Goal: Complete application form

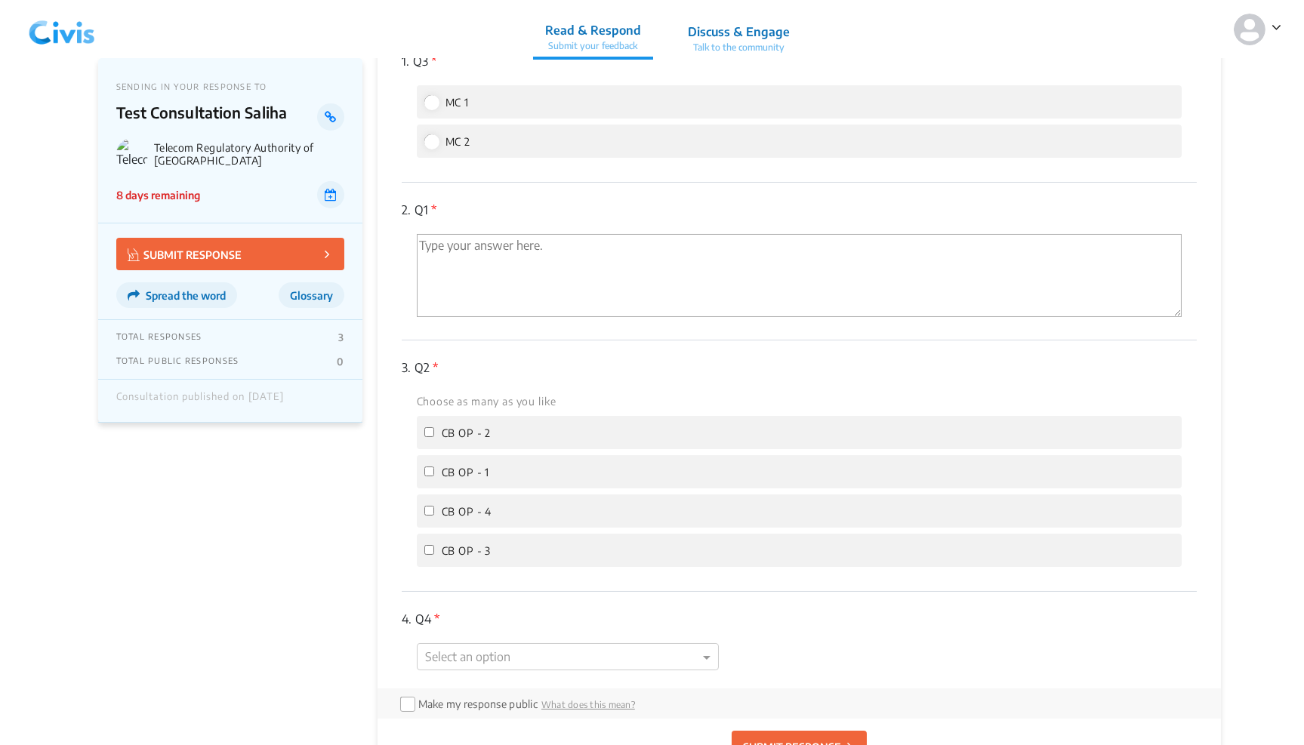
scroll to position [328, 0]
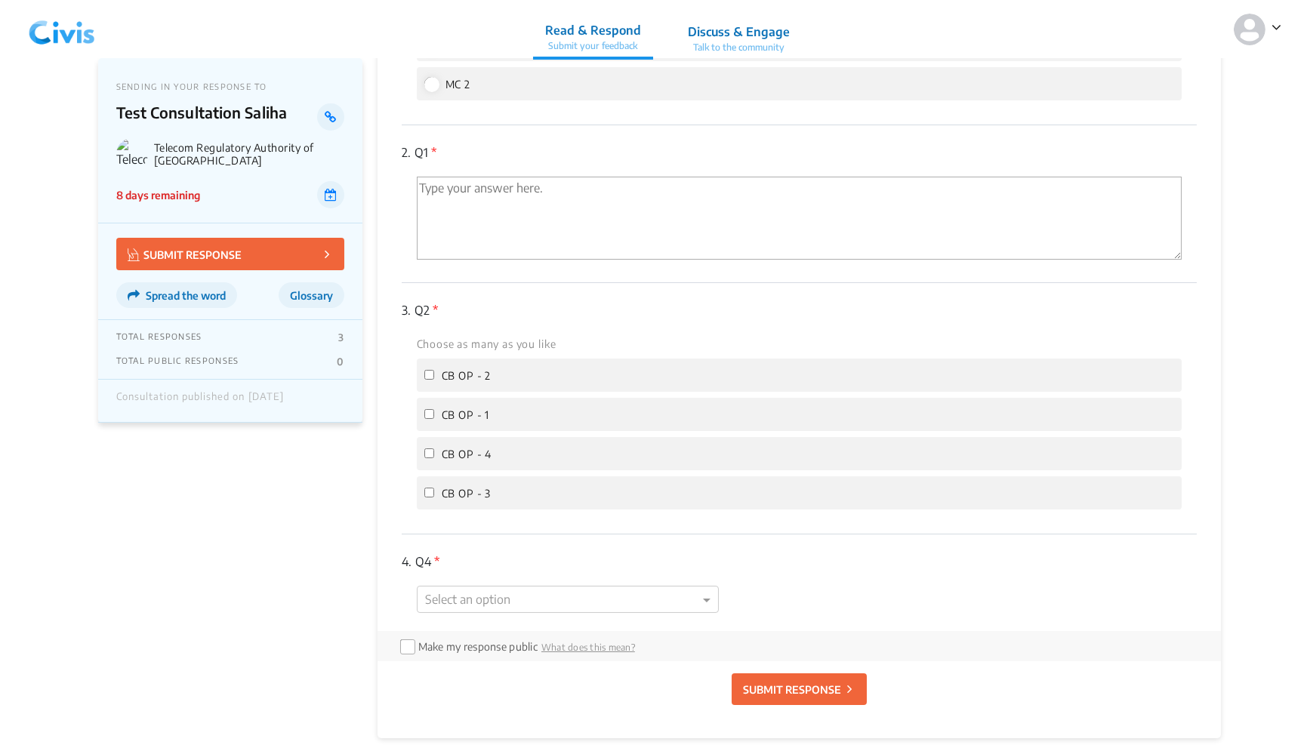
click at [440, 428] on div "Choose as many as you like CB OP - 2 CB OP - 1 CB OP - 4 CB OP - 3" at bounding box center [800, 421] width 796 height 175
click at [432, 409] on input "CB OP - 1" at bounding box center [429, 414] width 10 height 10
checkbox input "true"
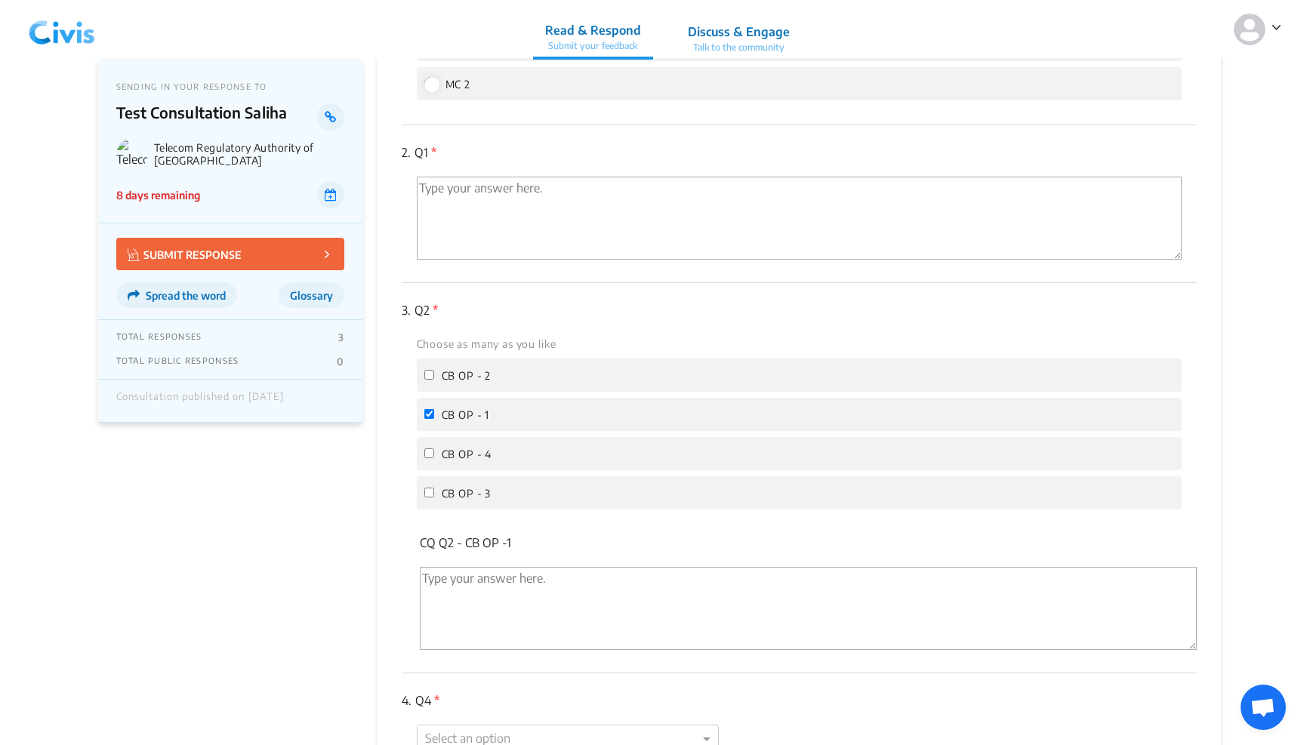
click at [426, 452] on input "CB OP - 4" at bounding box center [429, 453] width 10 height 10
checkbox input "true"
click at [432, 488] on input "CB OP - 3" at bounding box center [429, 493] width 10 height 10
checkbox input "true"
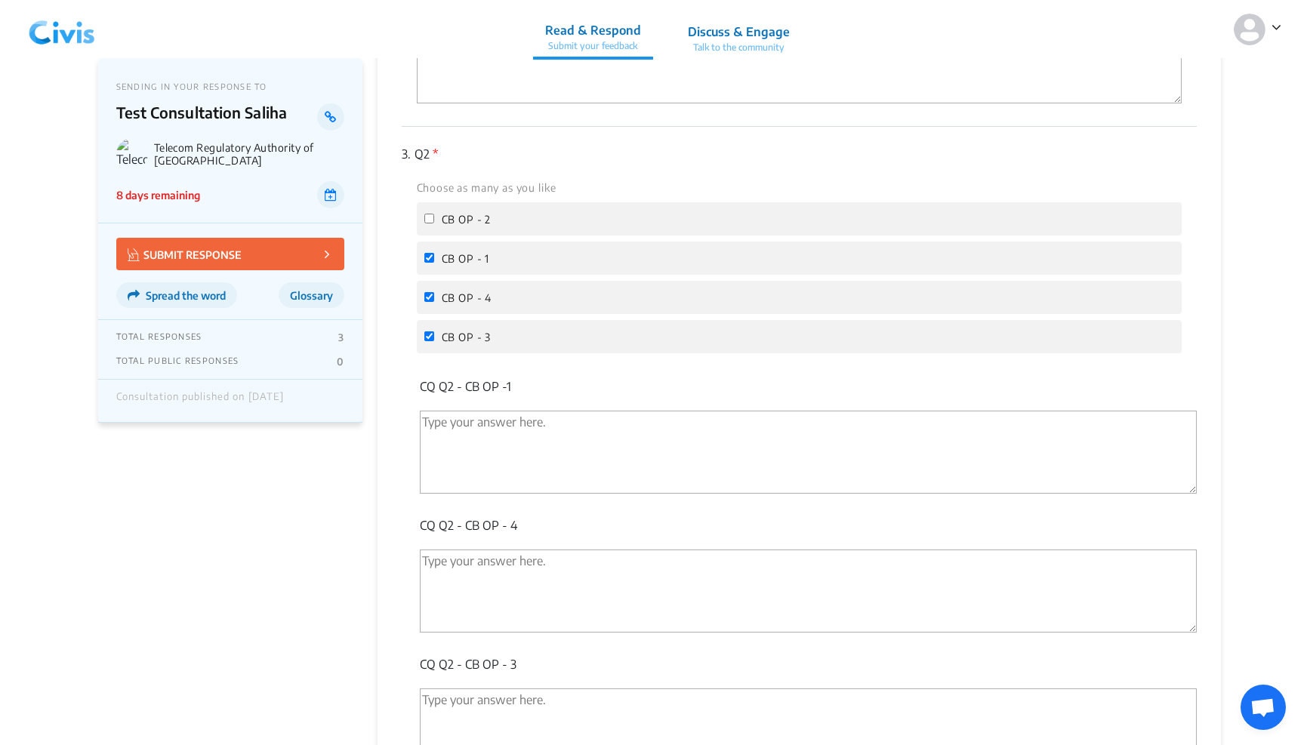
scroll to position [490, 0]
click at [430, 204] on label "CB OP - 2" at bounding box center [457, 213] width 67 height 18
click at [430, 208] on input "CB OP - 2" at bounding box center [429, 213] width 10 height 10
checkbox input "true"
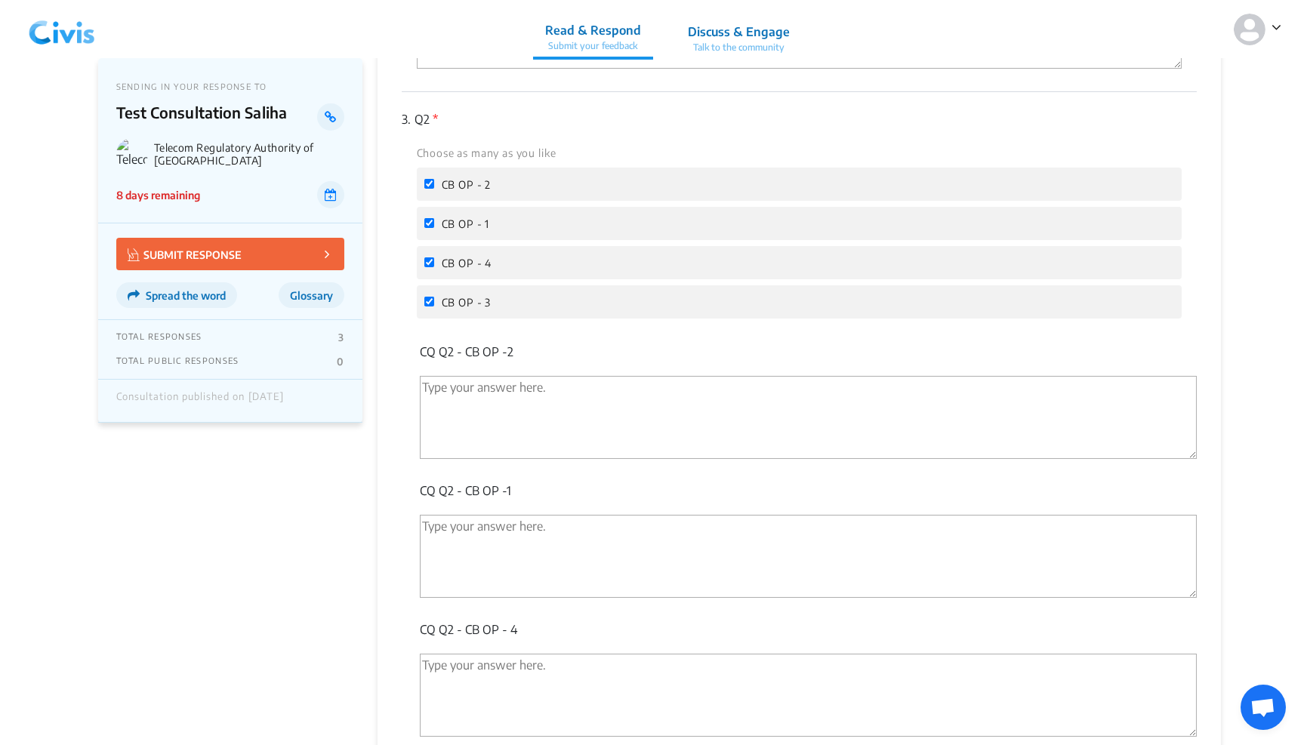
scroll to position [552, 0]
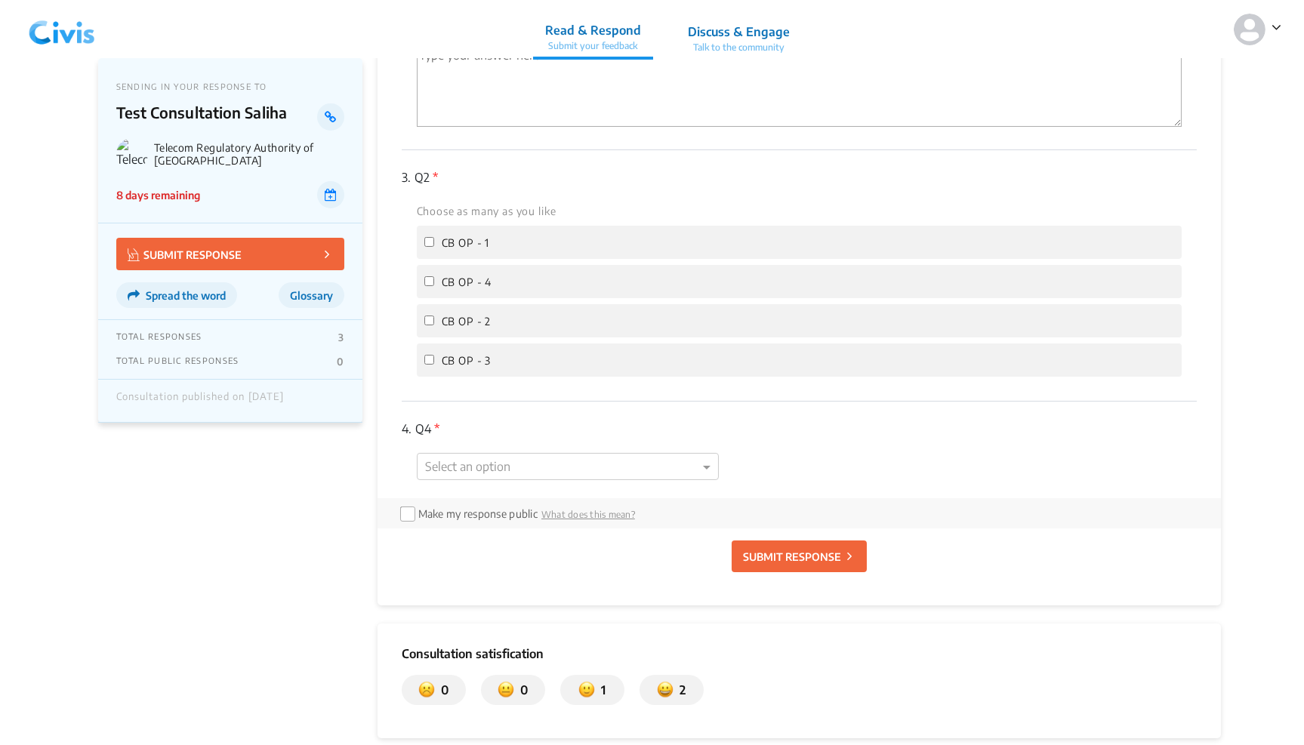
scroll to position [525, 0]
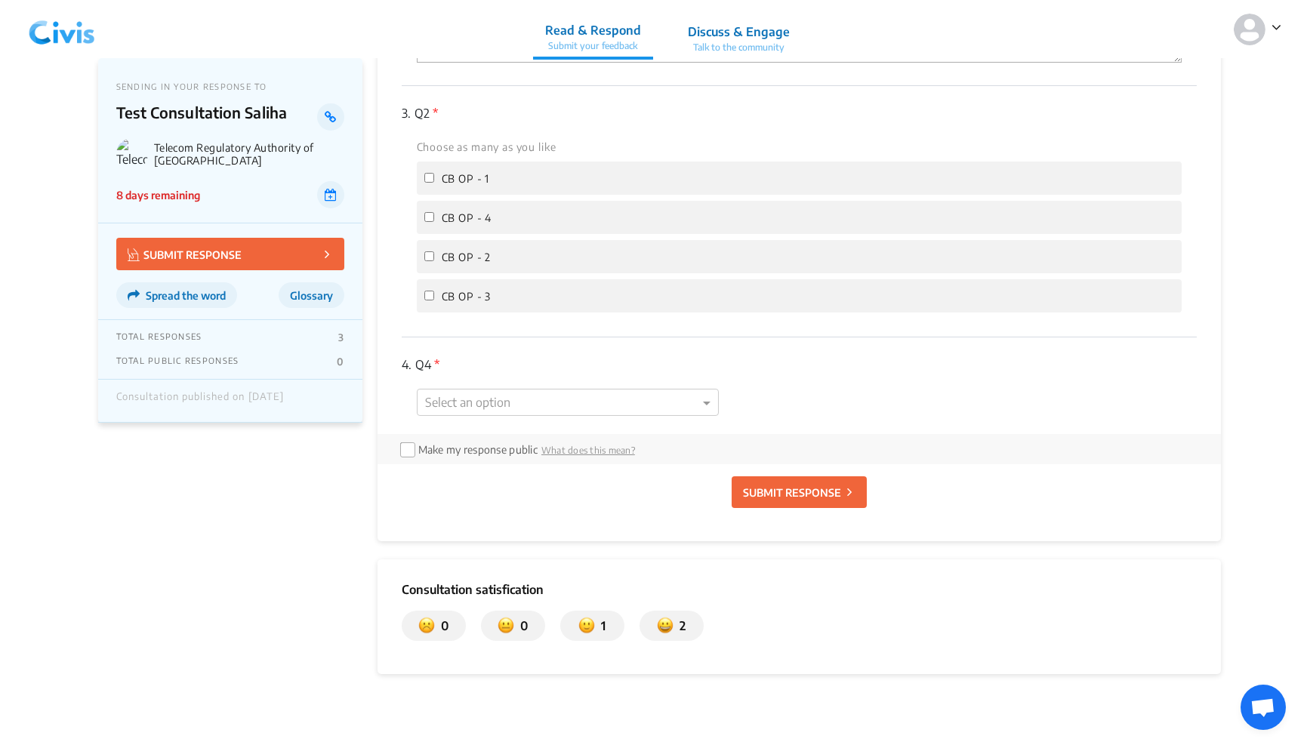
click at [417, 174] on div "CB OP - 1" at bounding box center [800, 178] width 766 height 33
click at [430, 178] on input "CB OP - 1" at bounding box center [429, 178] width 10 height 10
checkbox input "true"
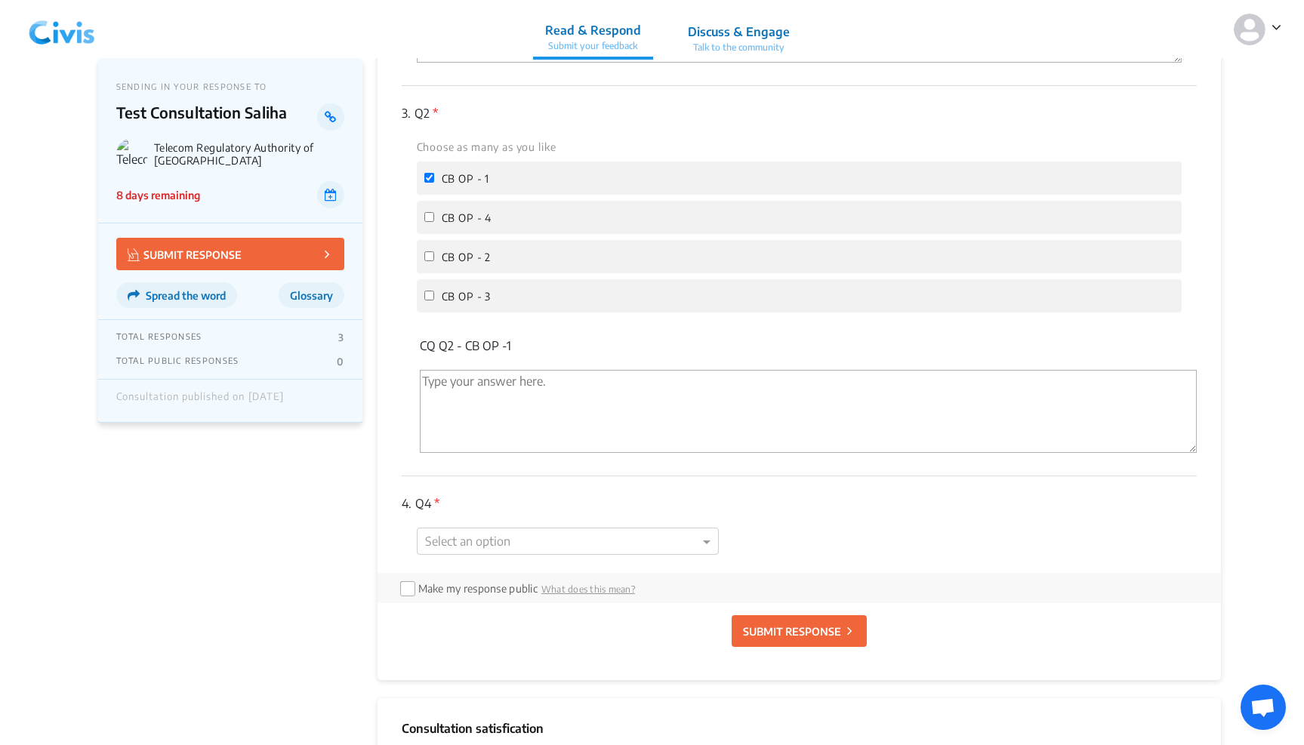
click at [431, 217] on input "CB OP - 4" at bounding box center [429, 217] width 10 height 10
checkbox input "true"
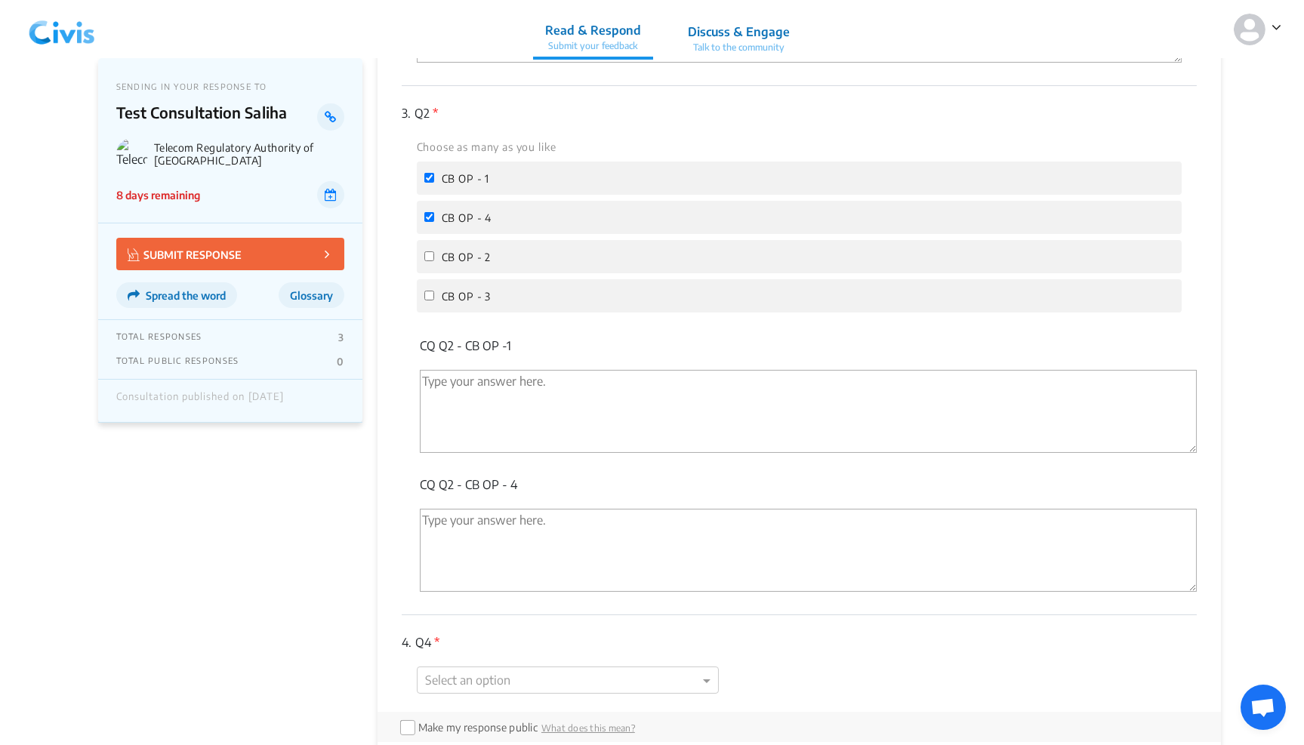
click at [427, 273] on div "Choose as many as you like CB OP - 1 CB OP - 4 CB OP - 2 CB OP - 3" at bounding box center [800, 224] width 796 height 175
click at [433, 249] on label "CB OP - 2" at bounding box center [457, 257] width 67 height 18
click at [433, 251] on input "CB OP - 2" at bounding box center [429, 256] width 10 height 10
checkbox input "true"
click at [431, 294] on input "CB OP - 3" at bounding box center [429, 296] width 10 height 10
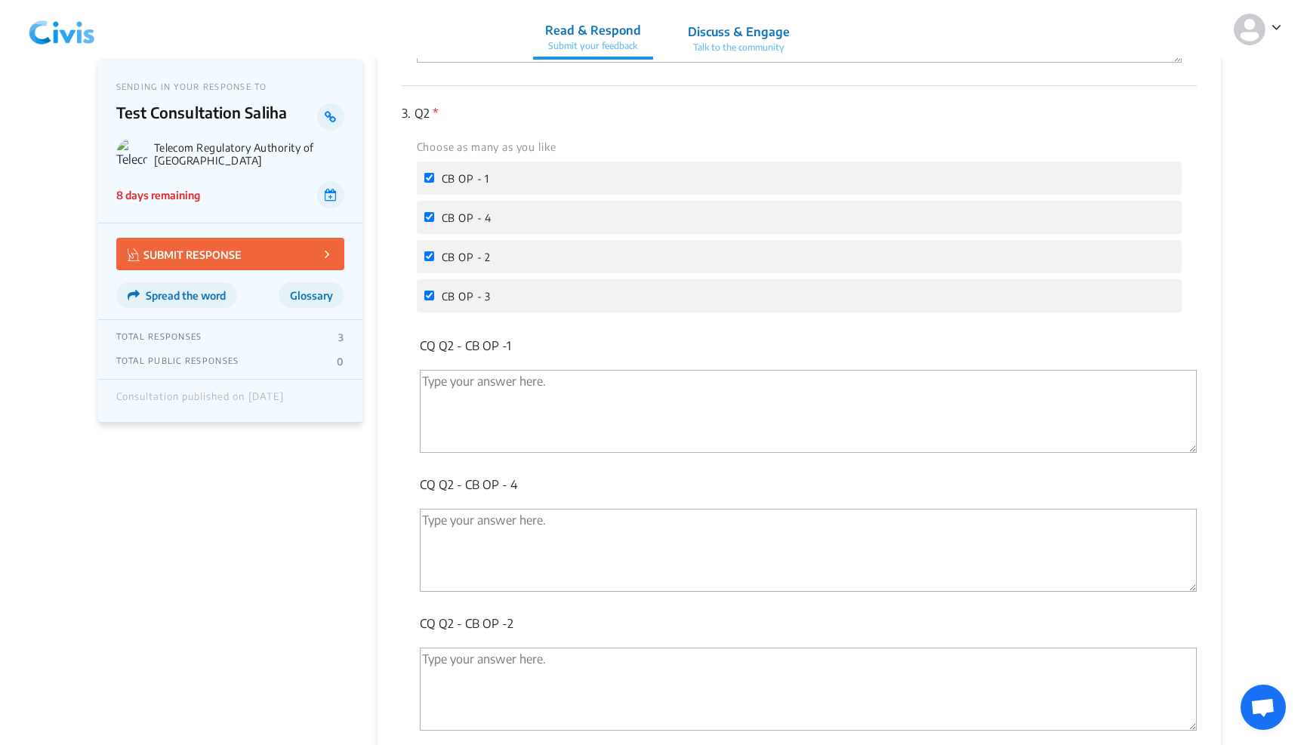
checkbox input "true"
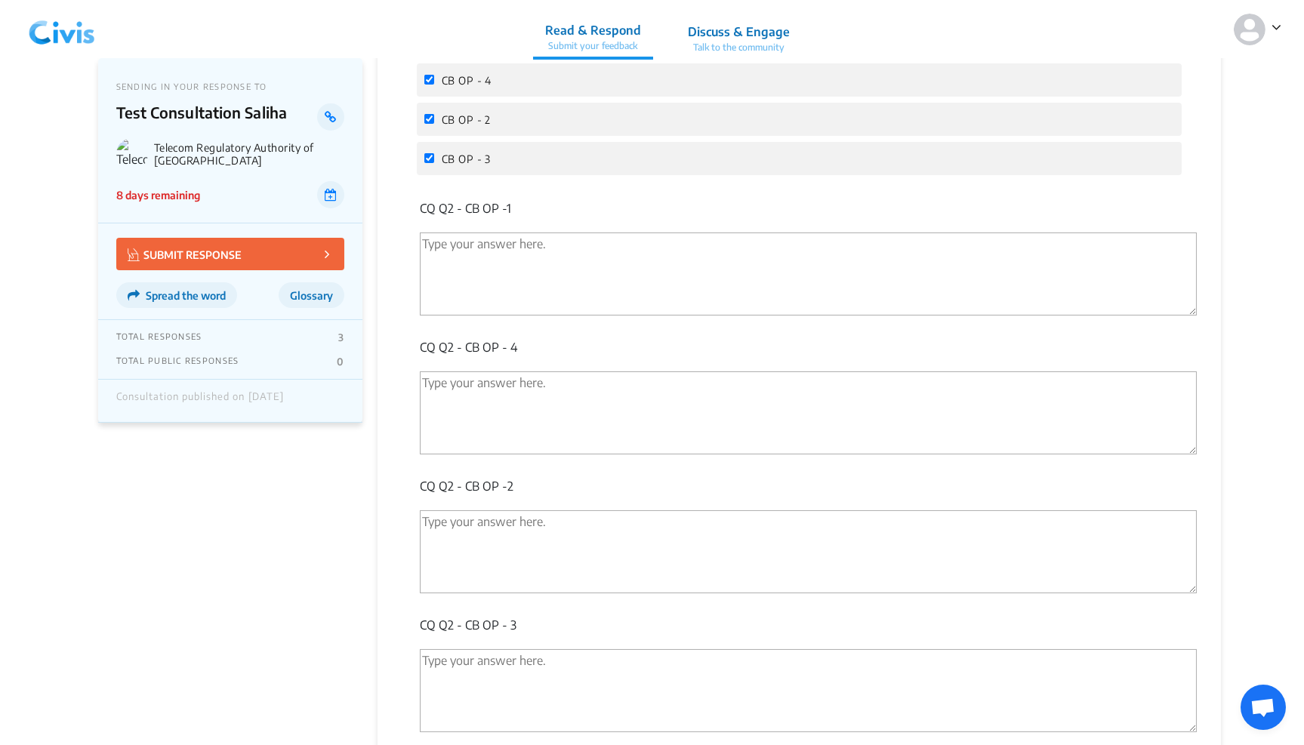
scroll to position [666, 0]
